Goal: Task Accomplishment & Management: Complete application form

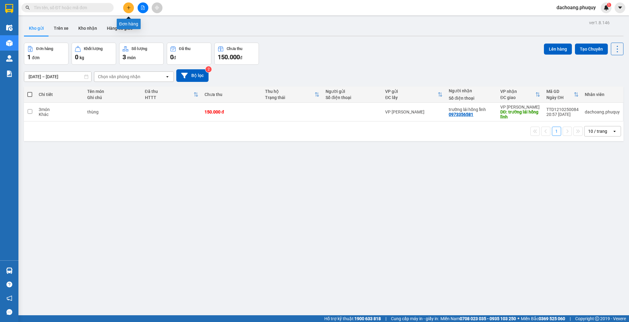
drag, startPoint x: 0, startPoint y: 0, endPoint x: 130, endPoint y: 9, distance: 130.5
click at [130, 9] on icon "plus" at bounding box center [128, 8] width 4 height 4
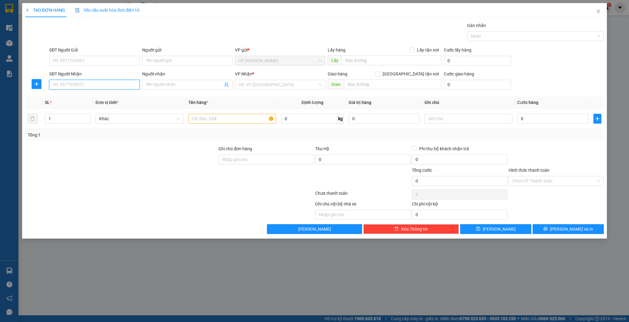
click at [106, 81] on input "SĐT Người Nhận" at bounding box center [94, 85] width 90 height 10
type input "0917001286"
click at [200, 79] on div "Người nhận" at bounding box center [187, 75] width 90 height 9
click at [196, 85] on input "Người nhận" at bounding box center [184, 84] width 77 height 7
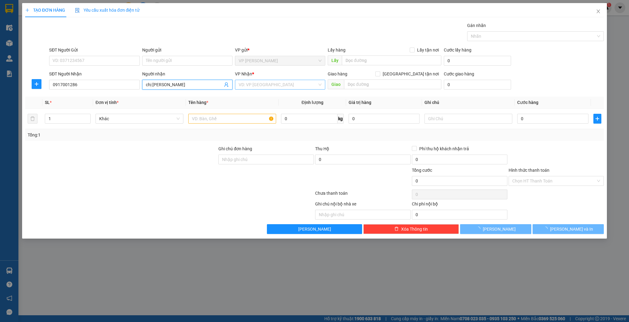
type input "chị [PERSON_NAME]"
click at [262, 86] on input "search" at bounding box center [278, 84] width 79 height 9
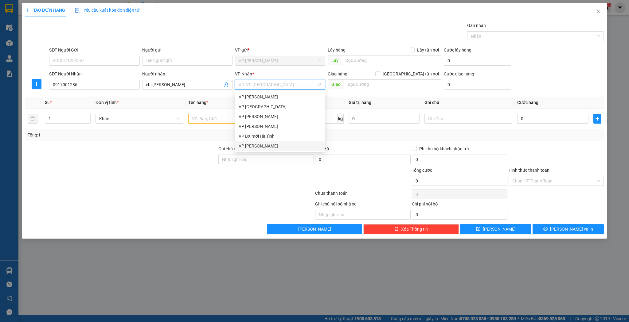
click at [263, 148] on div "VP [PERSON_NAME]" at bounding box center [280, 146] width 83 height 7
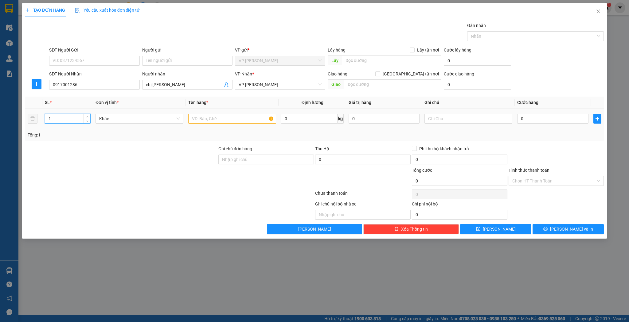
click at [59, 119] on input "1" at bounding box center [67, 118] width 45 height 9
type input "3"
click at [221, 110] on td at bounding box center [232, 119] width 93 height 21
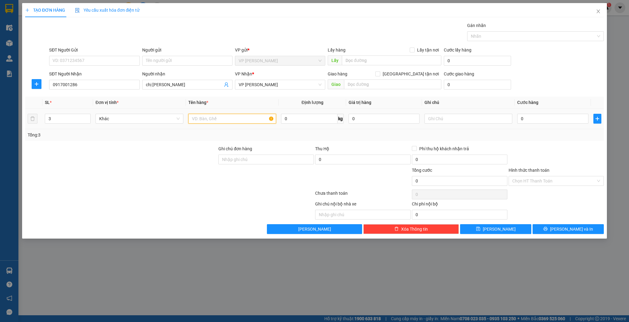
click at [224, 116] on input "text" at bounding box center [232, 119] width 88 height 10
type input "tải xốp"
click at [570, 132] on div "Tổng: 3" at bounding box center [315, 135] width 574 height 7
click at [568, 127] on td "0" at bounding box center [553, 119] width 76 height 21
click at [567, 122] on input "0" at bounding box center [552, 119] width 71 height 10
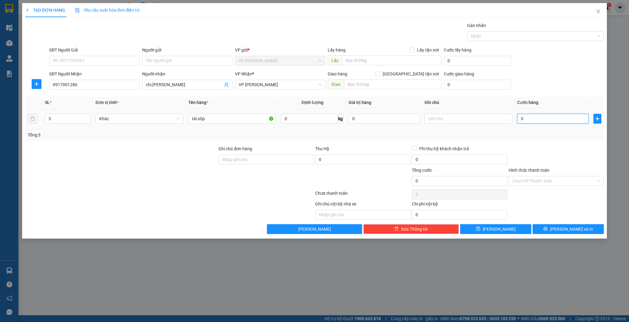
type input "1"
type input "15"
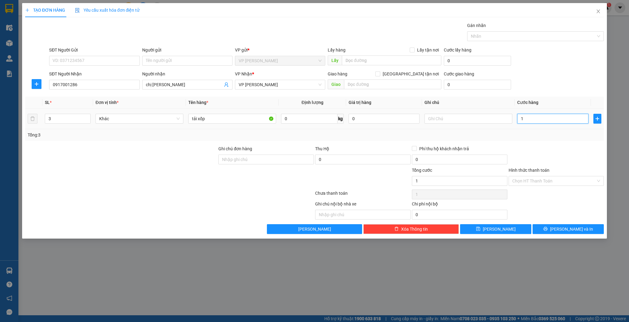
type input "15"
type input "150"
type input "150.000"
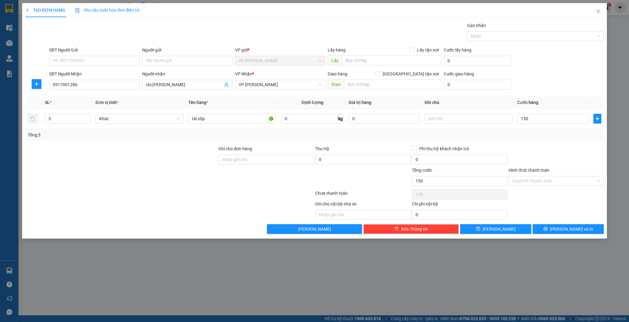
type input "150.000"
click at [502, 236] on div "TẠO ĐƠN HÀNG Yêu cầu xuất hóa đơn điện tử Transit Pickup Surcharge Ids Transit …" at bounding box center [314, 121] width 585 height 236
click at [502, 228] on span "[PERSON_NAME]" at bounding box center [499, 229] width 33 height 7
type input "1"
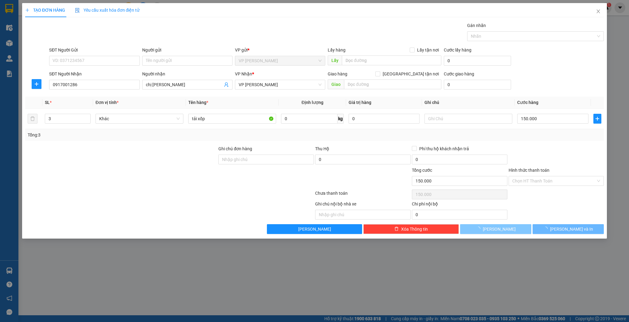
type input "0"
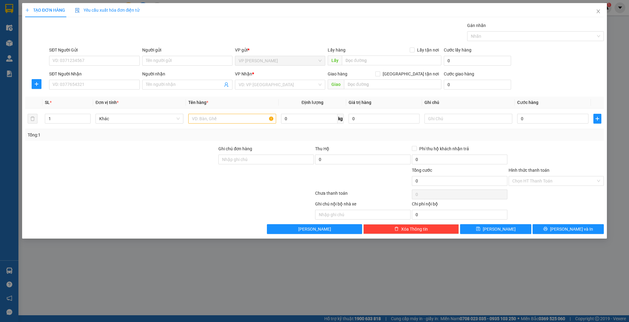
click at [116, 322] on div "TẠO ĐƠN HÀNG Yêu cầu xuất hóa đơn điện tử Transit Pickup Surcharge Ids Transit …" at bounding box center [314, 161] width 629 height 322
click at [190, 81] on span at bounding box center [187, 85] width 90 height 10
type input "[PERSON_NAME]"
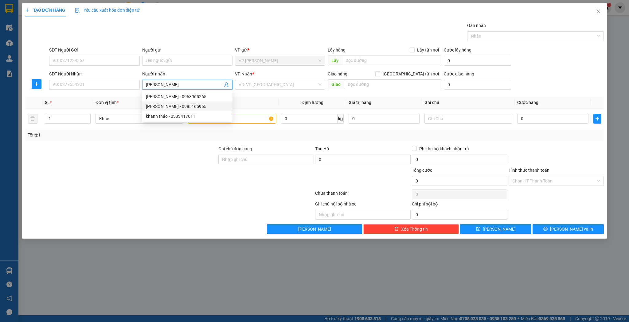
click at [143, 104] on div "[PERSON_NAME] - 0985165965" at bounding box center [187, 107] width 90 height 10
type input "0985165965"
type input "[PERSON_NAME]"
click at [211, 119] on input "text" at bounding box center [232, 119] width 88 height 10
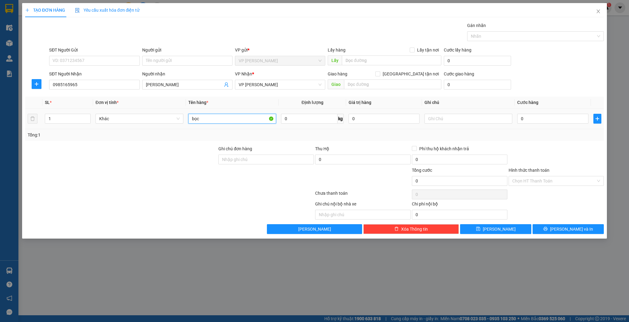
type input "bọc"
click at [549, 123] on div "0" at bounding box center [552, 119] width 71 height 12
click at [544, 113] on div "0" at bounding box center [552, 119] width 71 height 12
click at [537, 115] on input "0" at bounding box center [552, 119] width 71 height 10
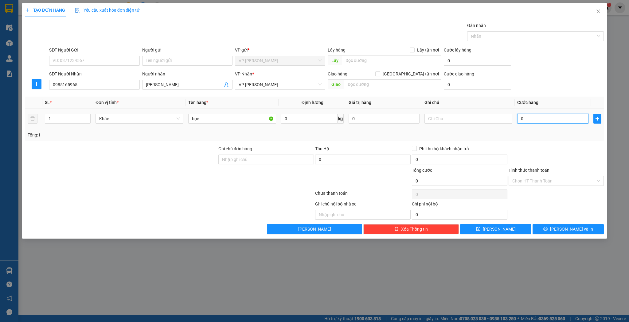
type input "4"
type input "40"
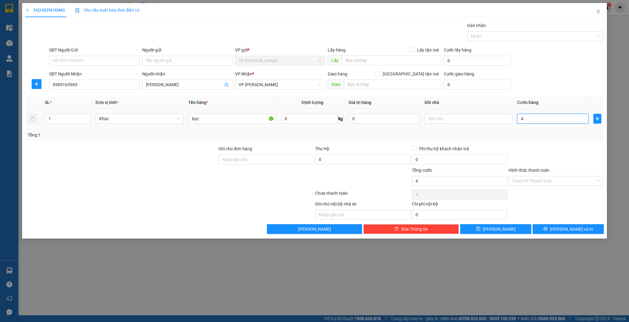
type input "40"
type input "40.000"
click at [481, 229] on button "[PERSON_NAME]" at bounding box center [495, 229] width 71 height 10
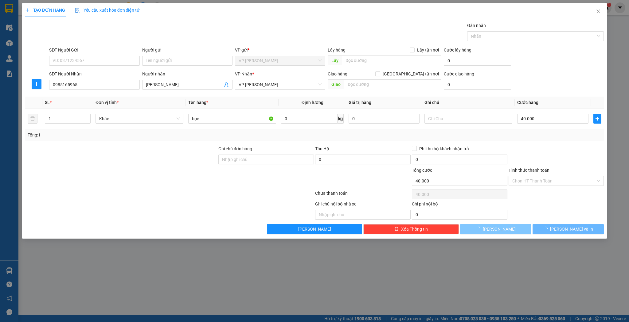
type input "0"
